Goal: Information Seeking & Learning: Find contact information

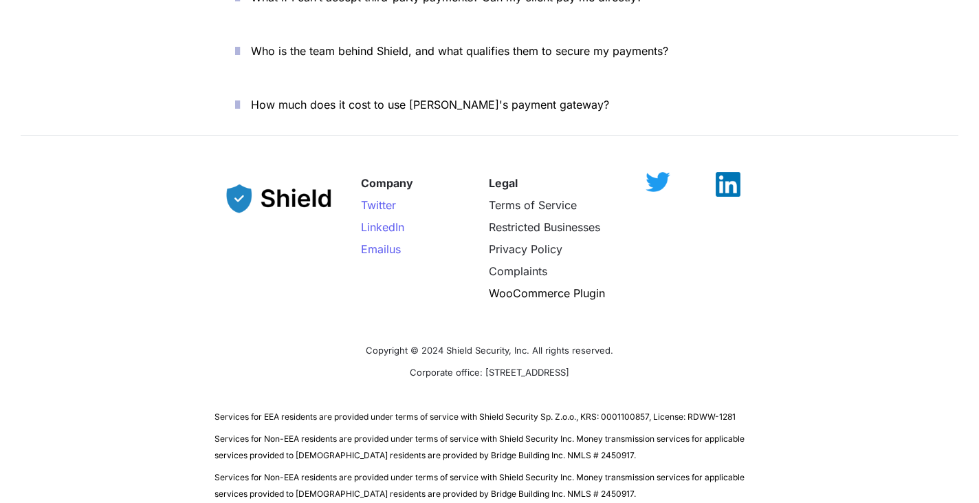
scroll to position [4978, 0]
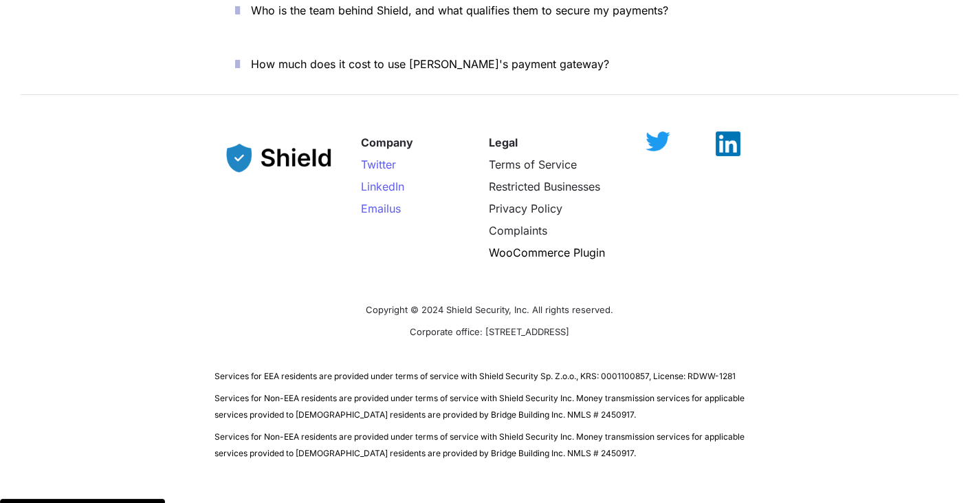
click at [491, 390] on span "Services for Non-EEA residents are provided under terms of service with Shield …" at bounding box center [481, 405] width 532 height 30
drag, startPoint x: 481, startPoint y: 331, endPoint x: 578, endPoint y: 318, distance: 97.7
click at [578, 371] on span "Services for EEA residents are provided under terms of service with Shield Secu…" at bounding box center [475, 376] width 521 height 10
copy span "Shield Security Sp. Z.o.o."
drag, startPoint x: 503, startPoint y: 351, endPoint x: 550, endPoint y: 389, distance: 60.7
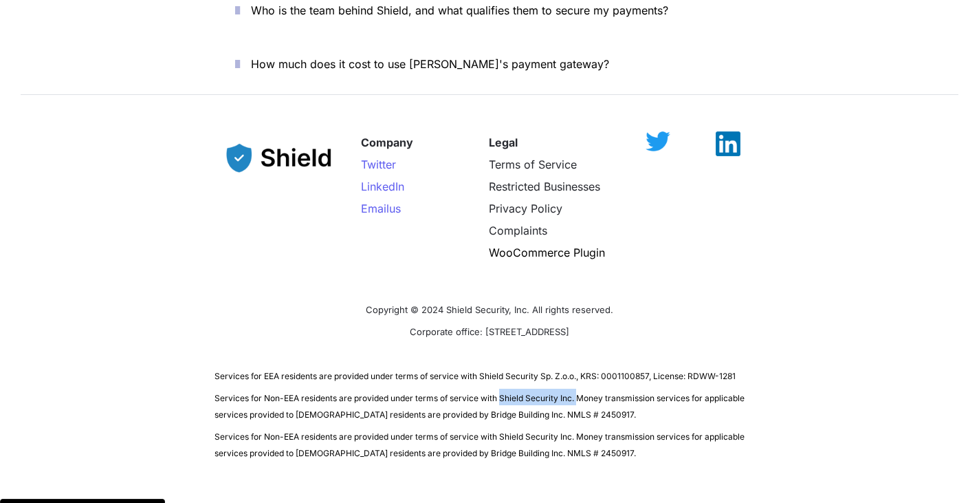
click at [580, 393] on span "Services for Non-EEA residents are provided under terms of service with Shield …" at bounding box center [481, 406] width 532 height 27
copy span "Shield Security Inc."
click at [540, 390] on span "Services for Non-EEA residents are provided under terms of service with Shield …" at bounding box center [481, 405] width 532 height 30
drag, startPoint x: 448, startPoint y: 288, endPoint x: 618, endPoint y: 289, distance: 169.8
click at [618, 320] on p "Corporate office: 2608 NW 72nd Ave, Miami, FL 33122" at bounding box center [490, 331] width 550 height 22
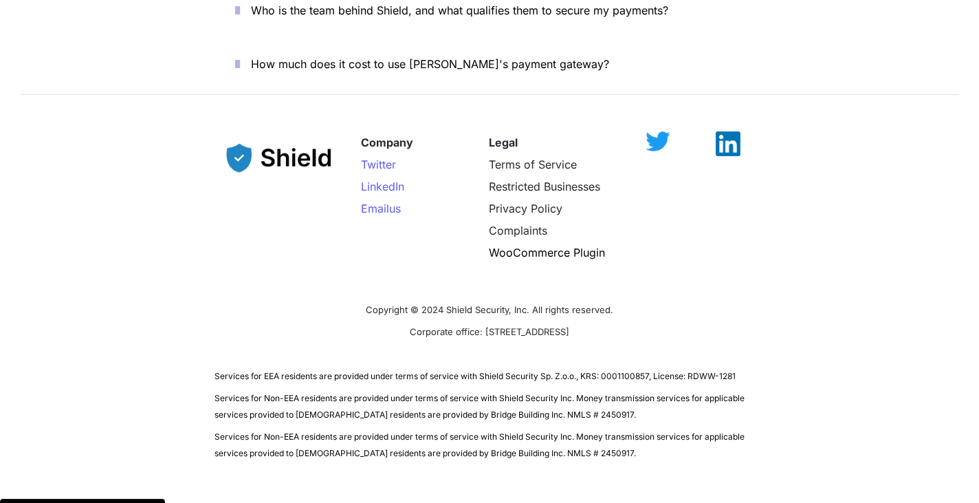
drag, startPoint x: 401, startPoint y: 278, endPoint x: 430, endPoint y: 261, distance: 33.3
click at [410, 324] on span "Corporate office: 2608 NW 72nd Ave, Miami, FL 33122" at bounding box center [490, 331] width 160 height 14
click at [452, 326] on span "Corporate office: 2608 NW 72nd Ave, Miami, FL 33122" at bounding box center [490, 331] width 160 height 11
copy span "2608"
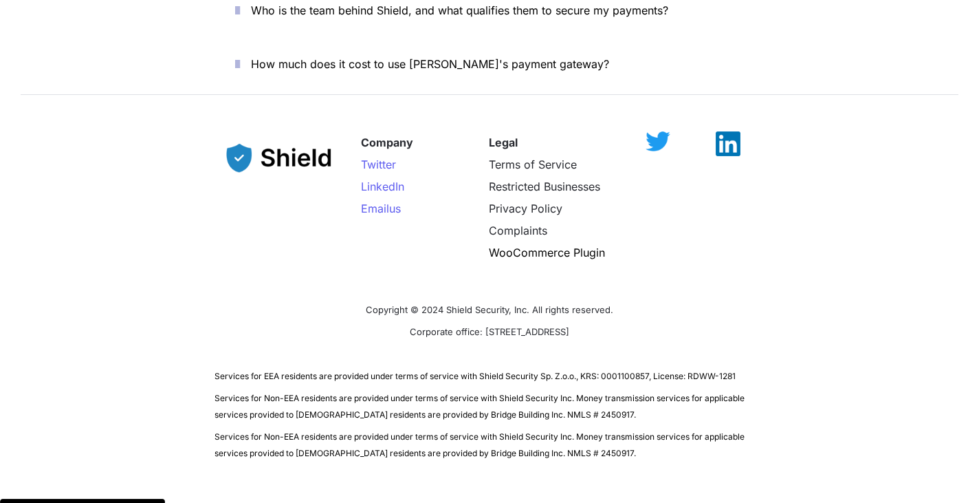
drag, startPoint x: 493, startPoint y: 307, endPoint x: 493, endPoint y: 289, distance: 17.2
click at [493, 342] on p at bounding box center [490, 353] width 550 height 22
drag, startPoint x: 492, startPoint y: 284, endPoint x: 529, endPoint y: 281, distance: 38.0
click at [529, 326] on span "Corporate office: 2608 NW 72nd Ave, Miami, FL 33122" at bounding box center [490, 331] width 160 height 11
copy span "72nd Ave"
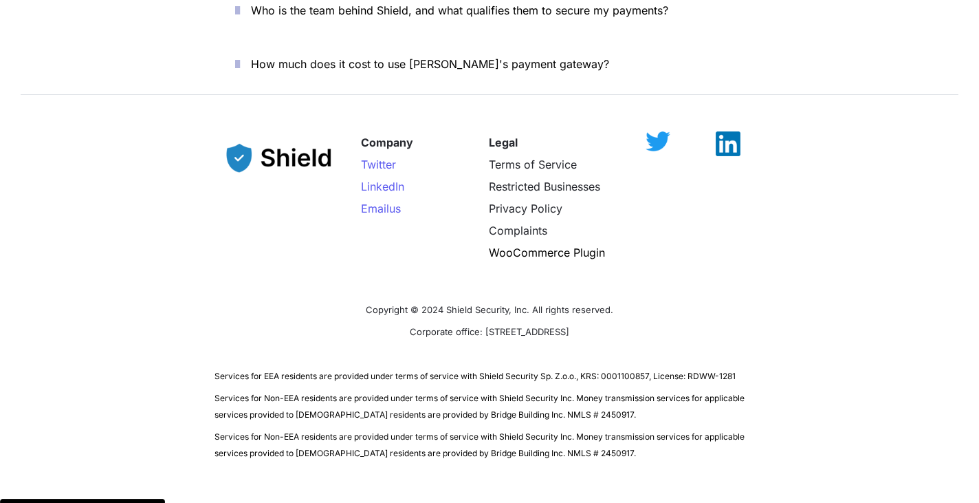
click at [569, 326] on span "Corporate office: 2608 NW 72nd Ave, Miami, FL 33122" at bounding box center [490, 331] width 160 height 11
copy span "33122"
click at [438, 241] on div "Company Twitter LinkedIn Email us Legal Terms of Service Restricted Businesses …" at bounding box center [490, 208] width 550 height 180
click at [215, 162] on div at bounding box center [281, 197] width 133 height 132
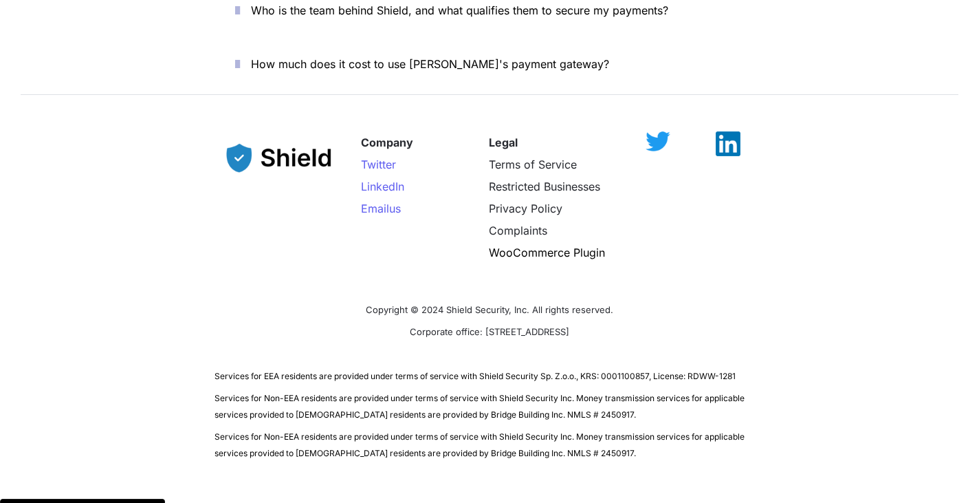
click at [503, 320] on p "Corporate office: [STREET_ADDRESS]" at bounding box center [490, 331] width 550 height 22
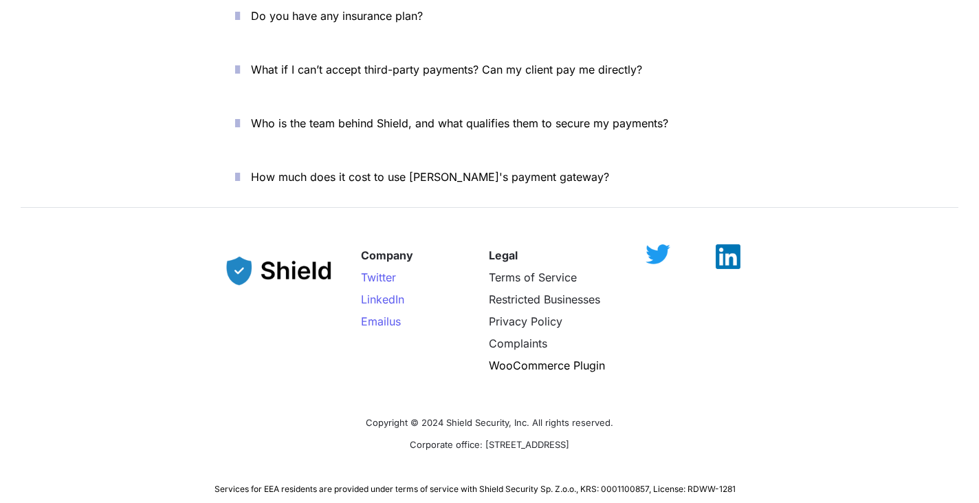
scroll to position [4818, 0]
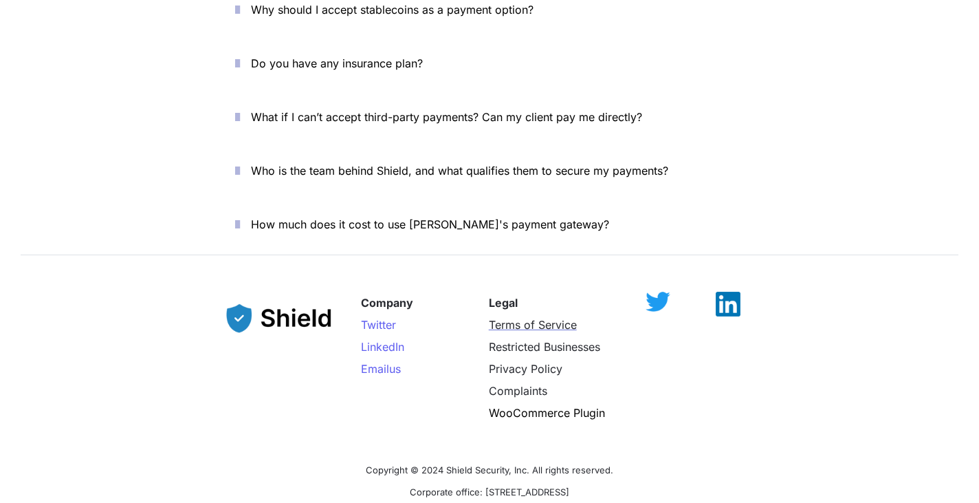
click at [558, 318] on span "Terms of Service" at bounding box center [533, 325] width 88 height 14
click at [538, 340] on span "Restricted Businesses" at bounding box center [544, 347] width 111 height 14
click at [521, 362] on span "Privacy Policy" at bounding box center [526, 369] width 74 height 14
click at [514, 384] on span "Complaints" at bounding box center [518, 391] width 58 height 14
click at [523, 402] on p "WooCommerce Plugin" at bounding box center [556, 413] width 135 height 22
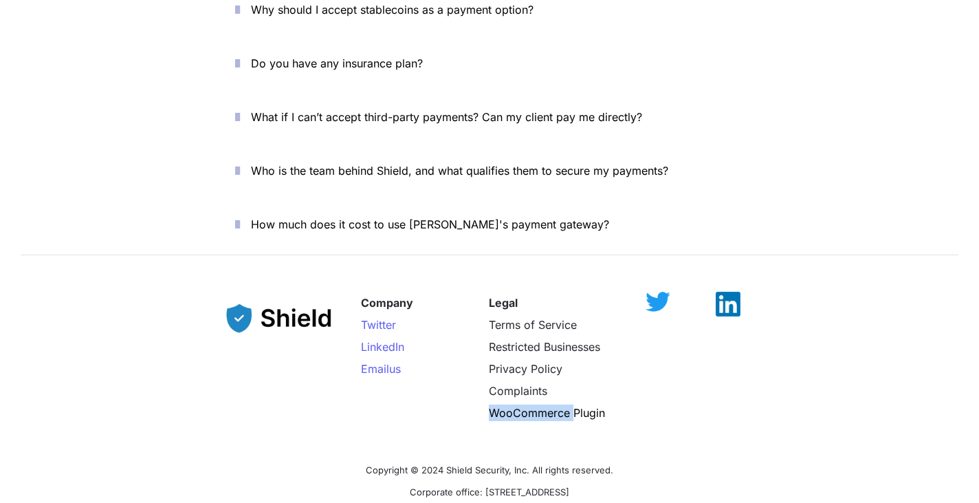
click at [523, 402] on p "WooCommerce Plugin" at bounding box center [556, 413] width 135 height 22
click at [759, 391] on div "Company Twitter LinkedIn Email us Legal Terms of Service Restricted Businesses …" at bounding box center [490, 368] width 550 height 180
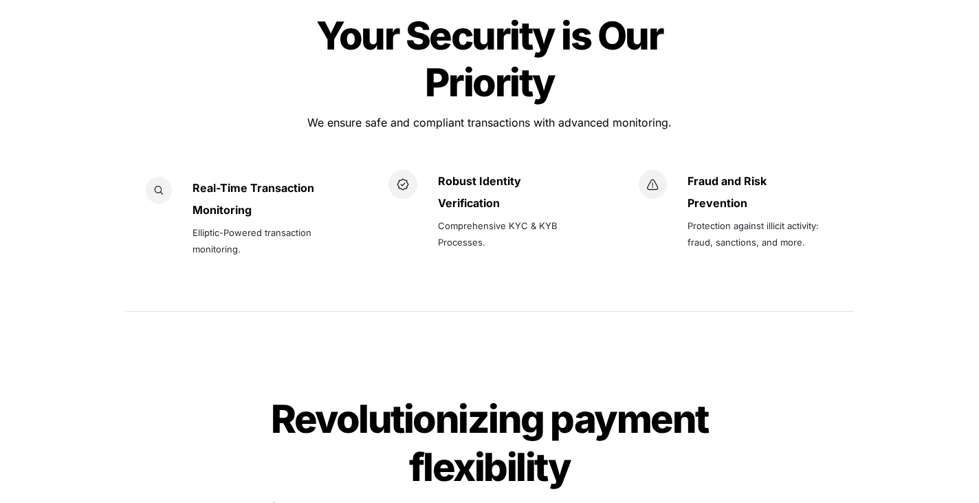
scroll to position [1609, 0]
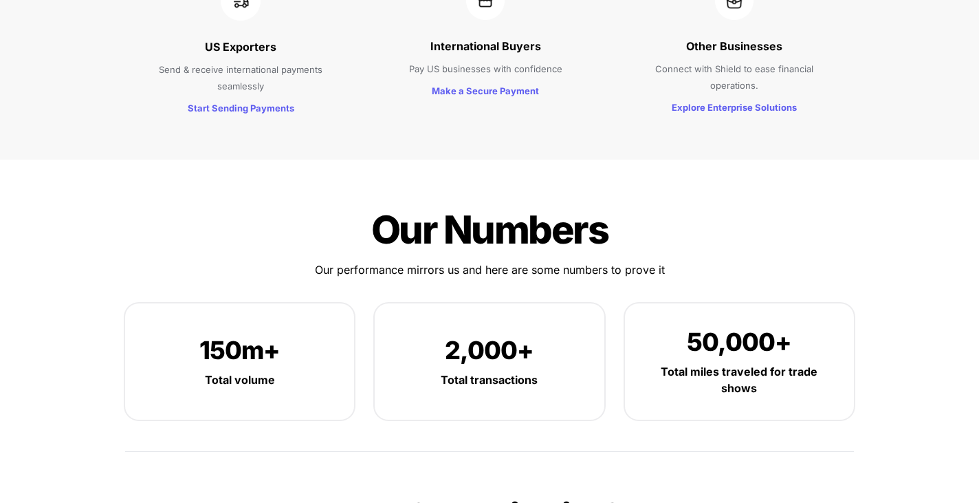
click at [597, 206] on span "Our Numbers" at bounding box center [489, 229] width 237 height 47
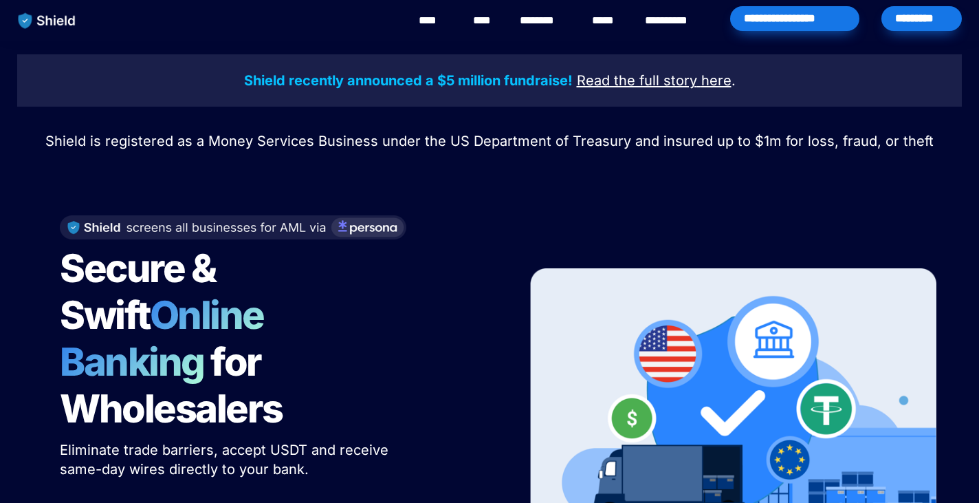
scroll to position [0, 0]
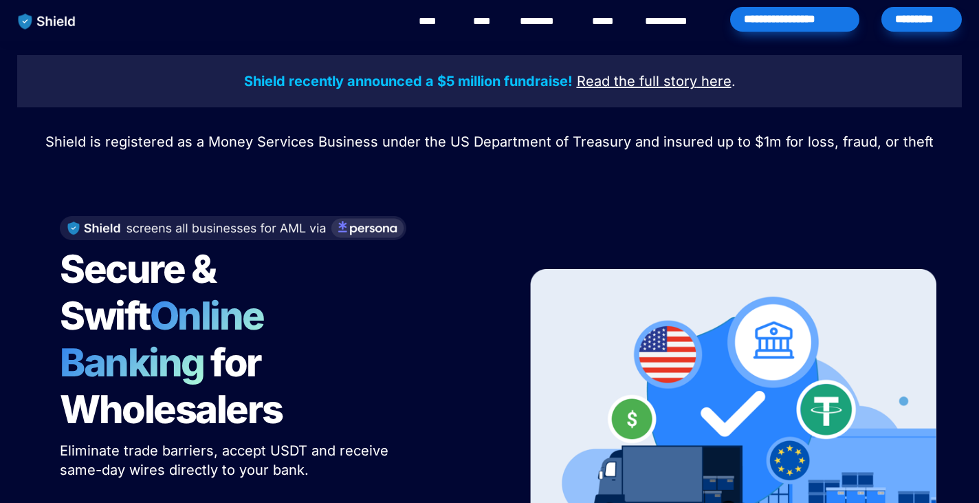
click at [496, 21] on div "****" at bounding box center [485, 21] width 30 height 43
click at [476, 21] on link "****" at bounding box center [484, 21] width 23 height 17
click at [554, 17] on link "********" at bounding box center [544, 21] width 49 height 17
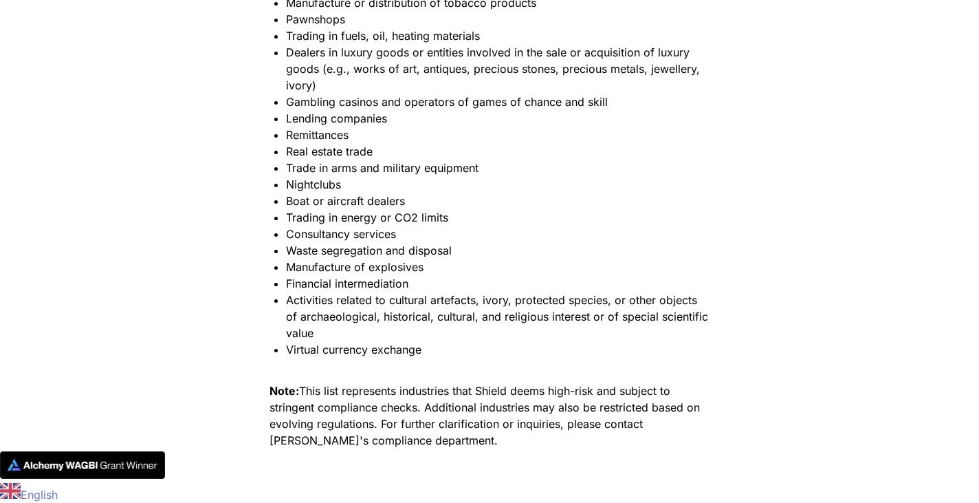
scroll to position [3394, 0]
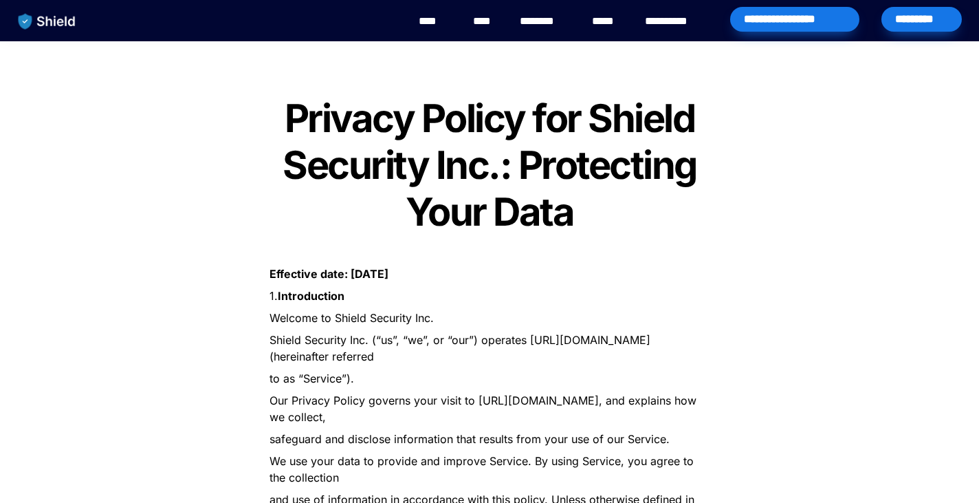
click at [525, 281] on p "Effective date: [DATE]" at bounding box center [489, 274] width 481 height 22
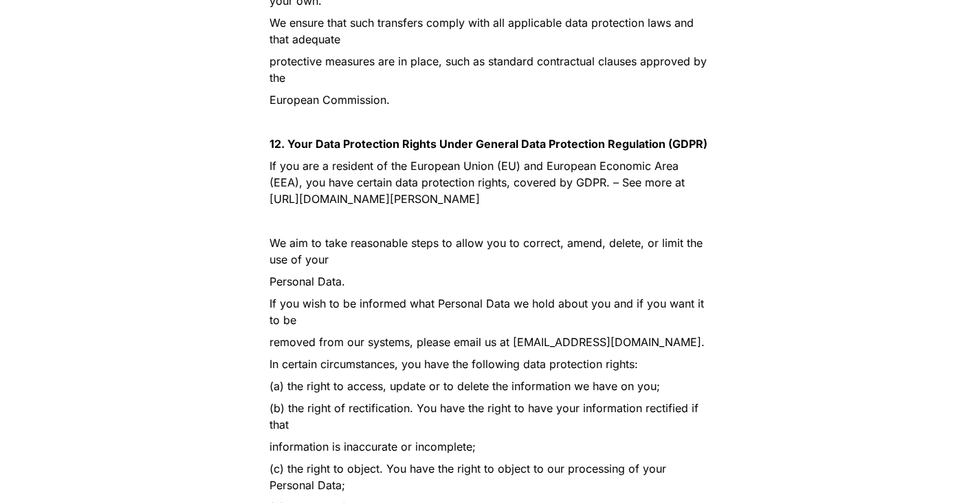
scroll to position [4332, 0]
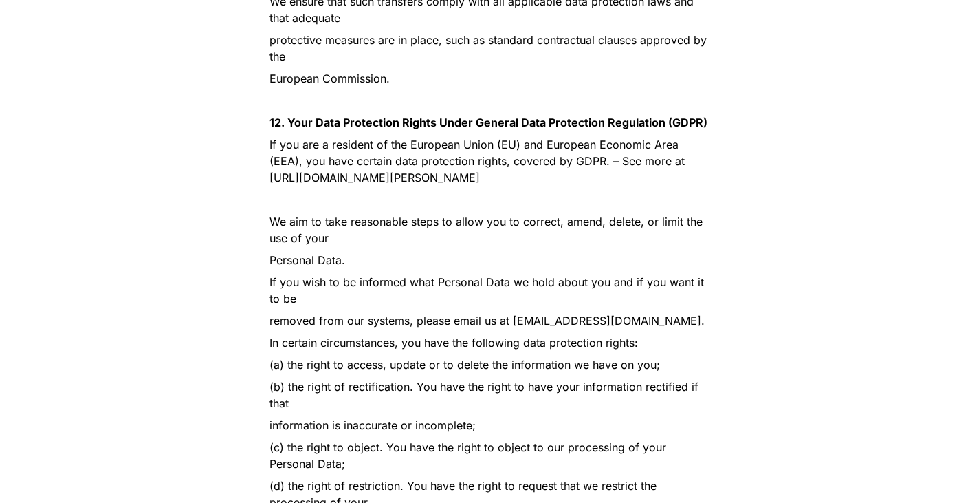
click at [545, 275] on span "If you wish to be informed what Personal Data we hold about you and if you want…" at bounding box center [489, 290] width 438 height 30
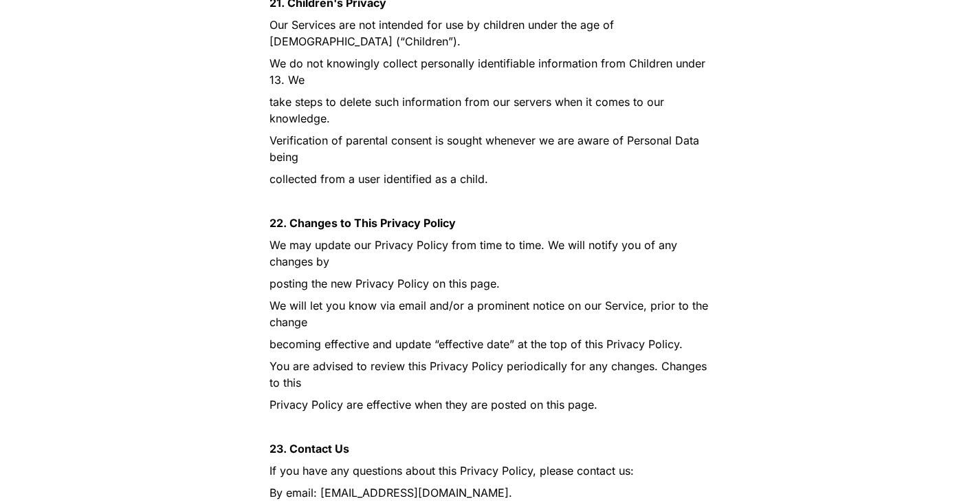
scroll to position [9410, 0]
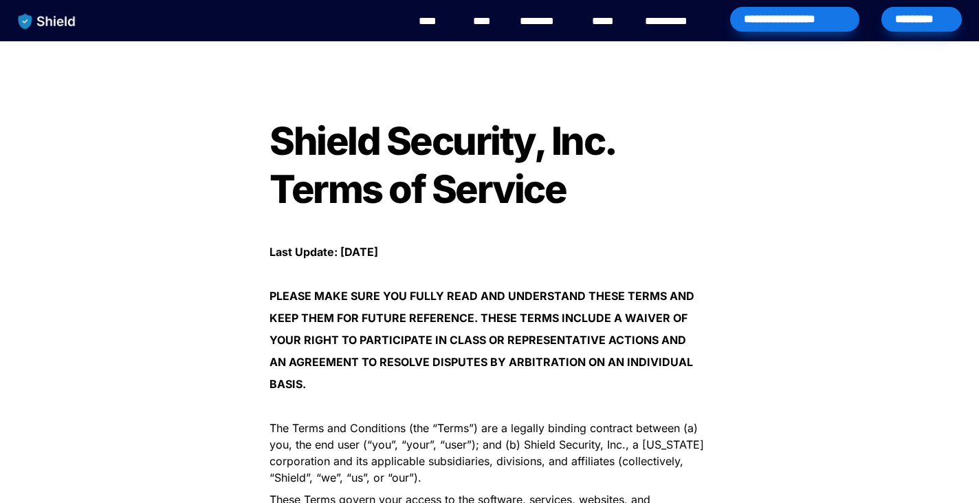
click at [590, 307] on p "KEEP THEM FOR FUTURE REFERENCE. THESE TERMS INCLUDE A WAIVER OF" at bounding box center [489, 318] width 481 height 22
click at [463, 390] on p "BASIS." at bounding box center [489, 384] width 481 height 22
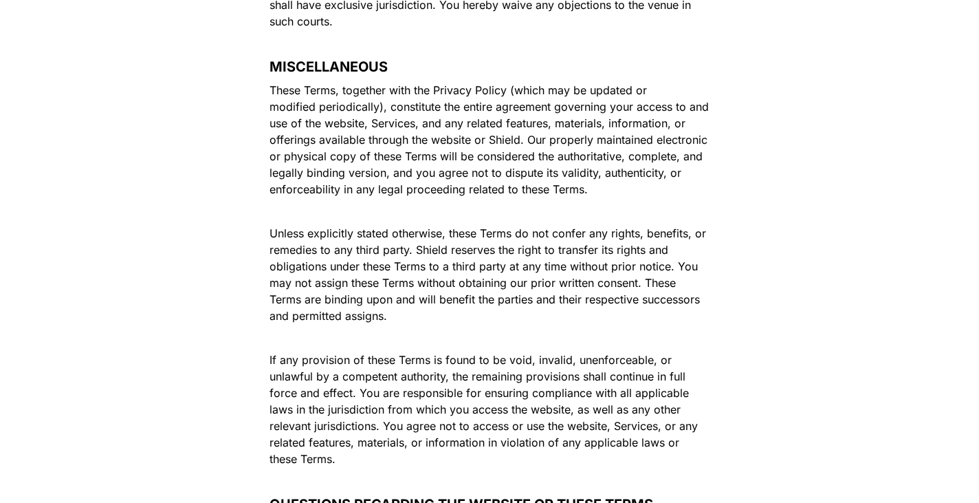
scroll to position [8305, 0]
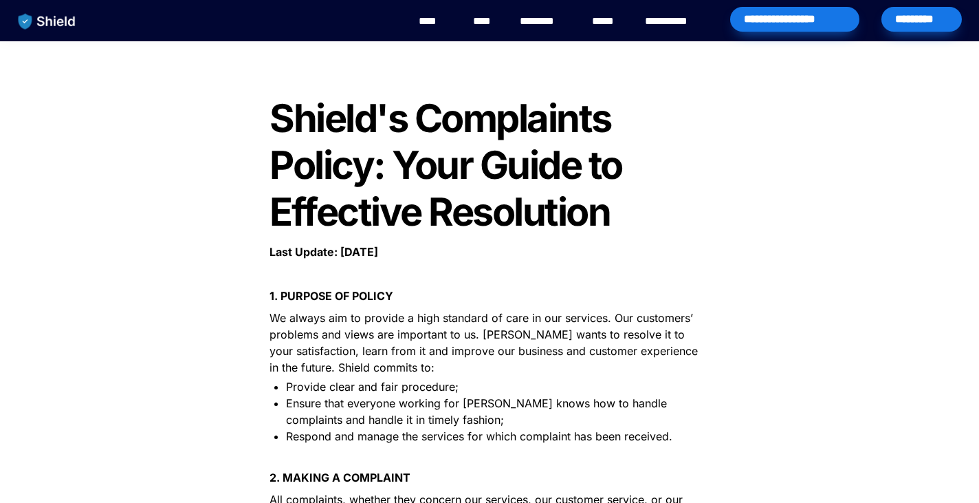
click at [560, 289] on p "1. PURPOSE OF POLICY" at bounding box center [489, 296] width 481 height 22
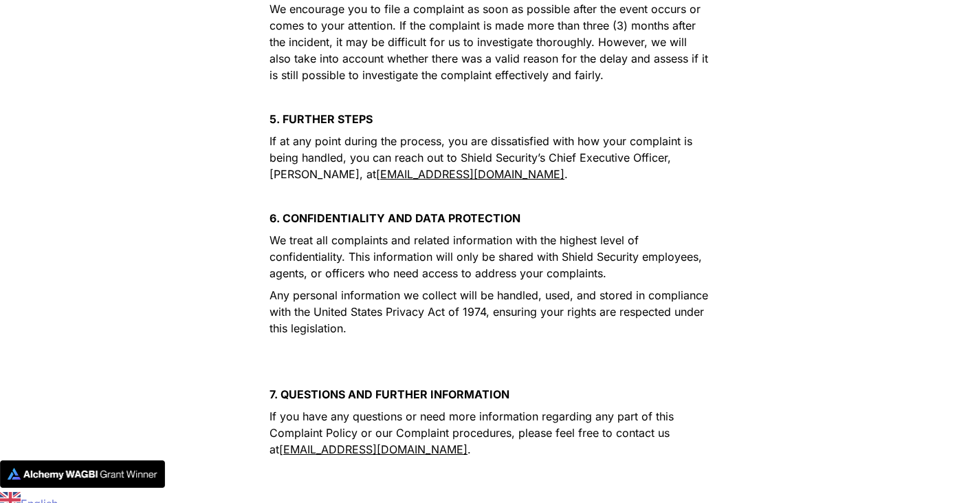
scroll to position [1033, 0]
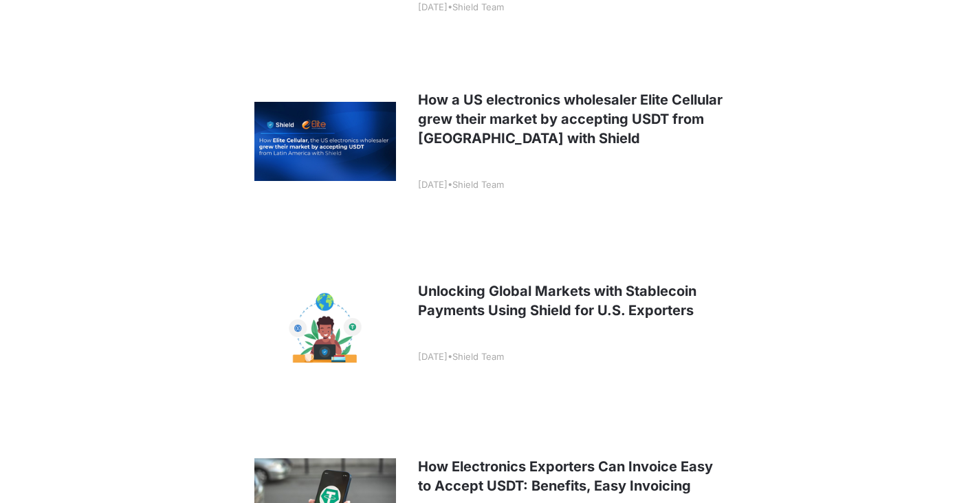
scroll to position [963, 0]
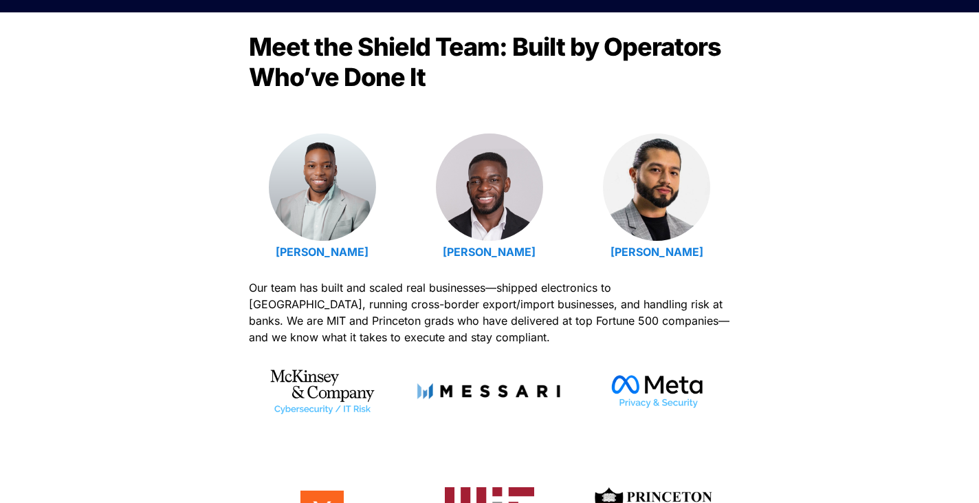
scroll to position [481, 0]
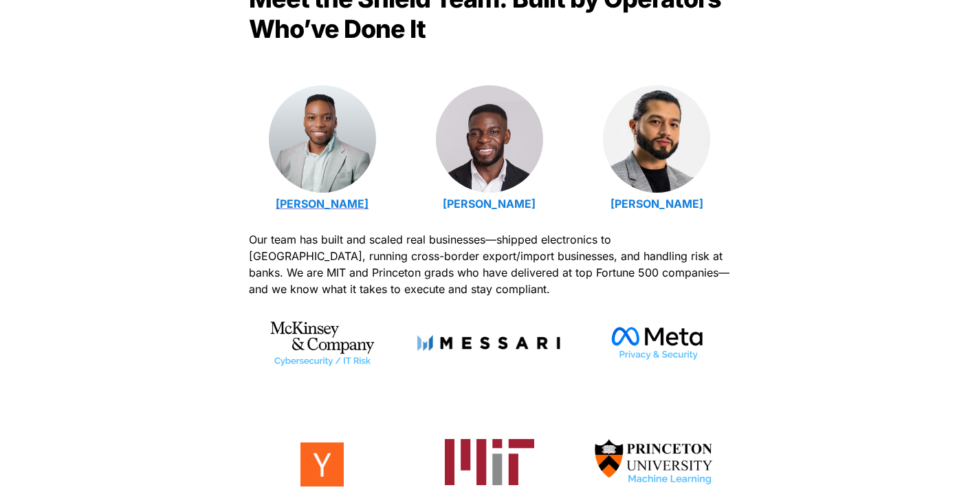
click at [362, 201] on strong "[PERSON_NAME]" at bounding box center [322, 204] width 93 height 14
click at [294, 130] on img at bounding box center [322, 131] width 107 height 107
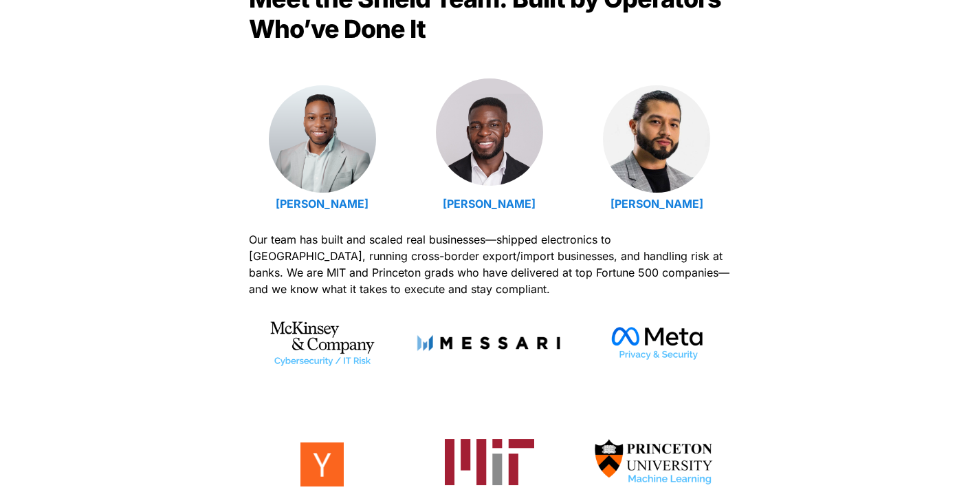
click at [474, 146] on img at bounding box center [489, 131] width 107 height 107
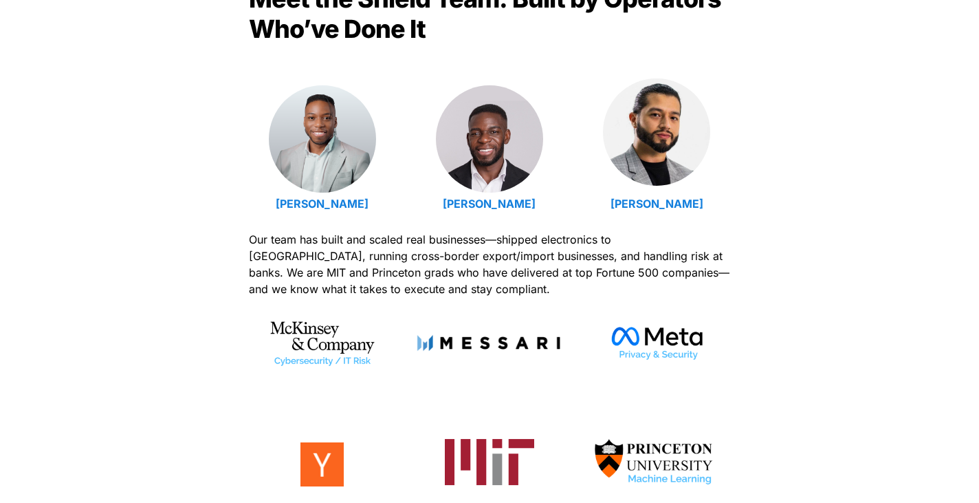
click at [611, 149] on img at bounding box center [656, 131] width 107 height 107
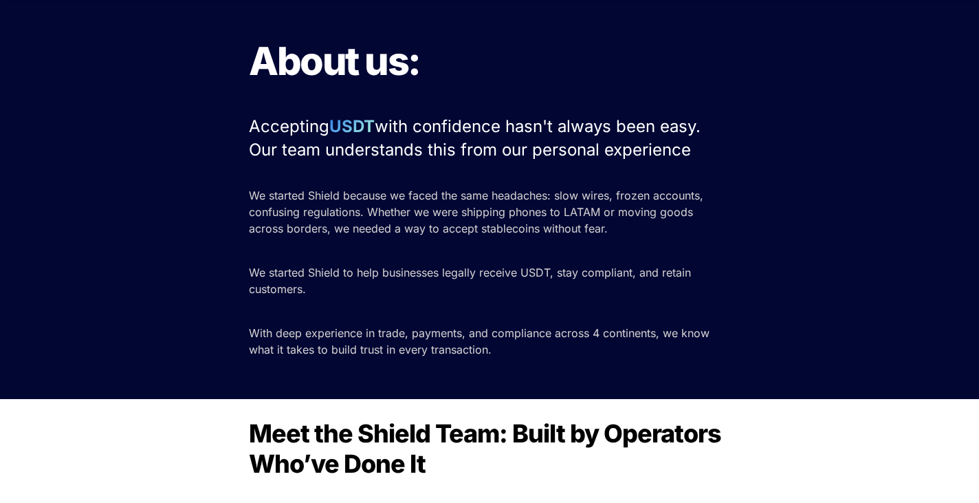
scroll to position [0, 0]
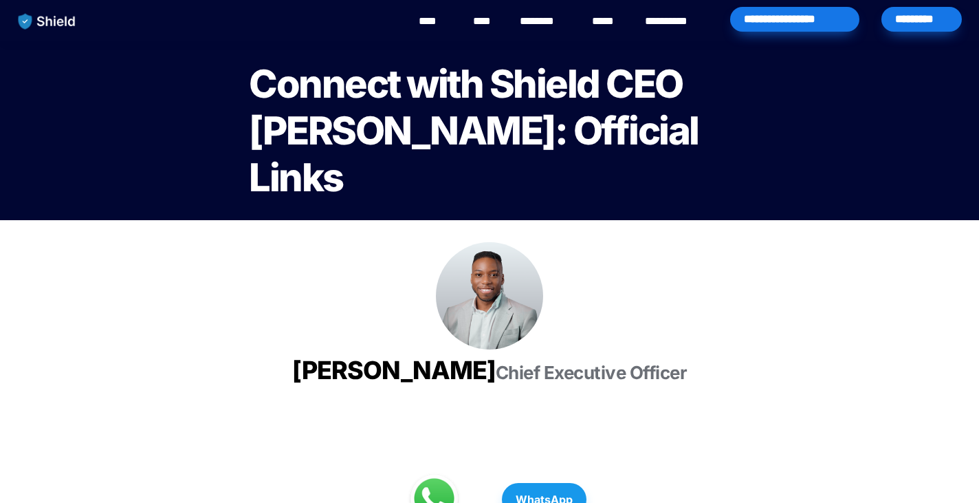
click at [496, 377] on span "[PERSON_NAME]" at bounding box center [394, 370] width 204 height 30
copy span "Udotong"
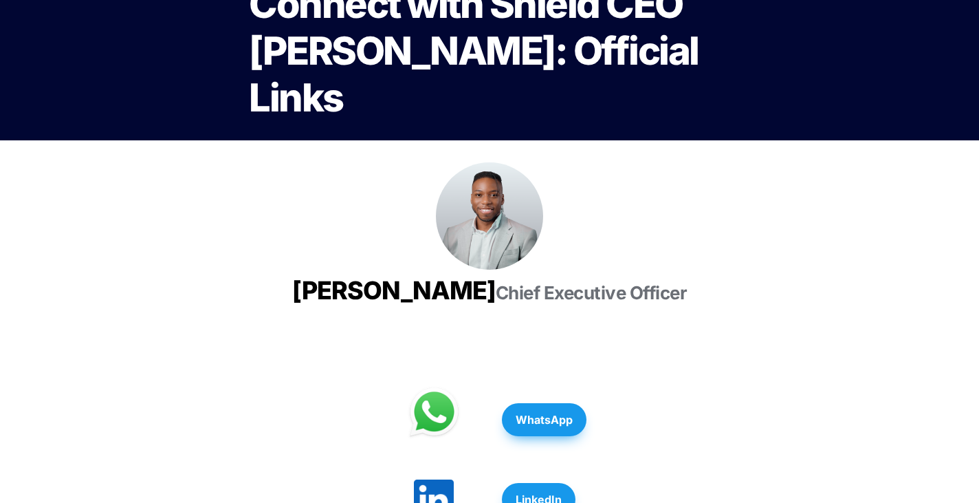
scroll to position [160, 0]
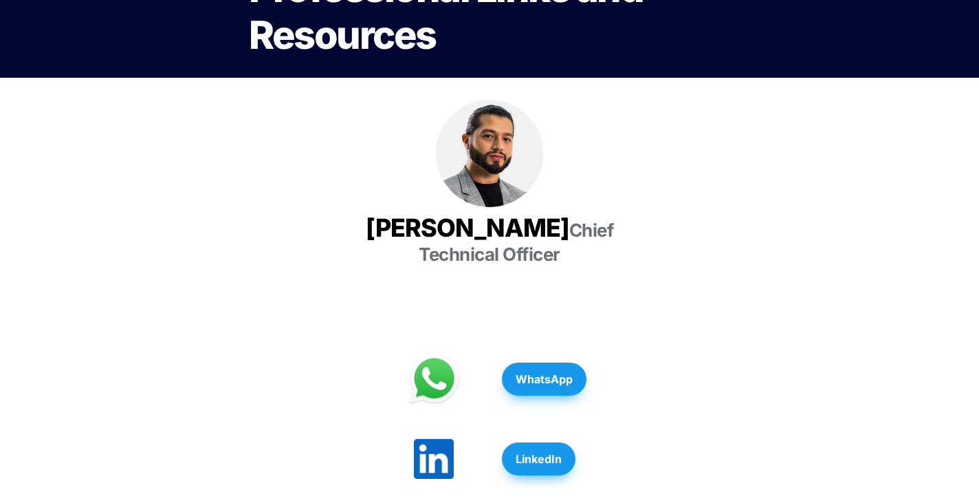
scroll to position [321, 0]
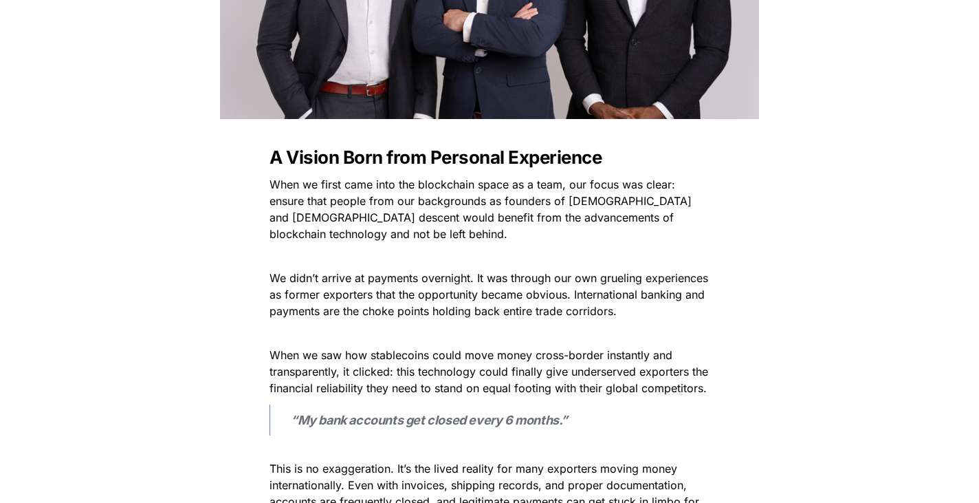
scroll to position [481, 0]
